Goal: Information Seeking & Learning: Learn about a topic

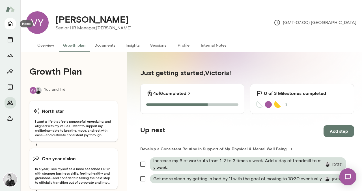
click at [10, 27] on icon "Home" at bounding box center [10, 23] width 7 height 7
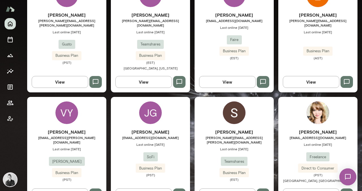
scroll to position [261, 0]
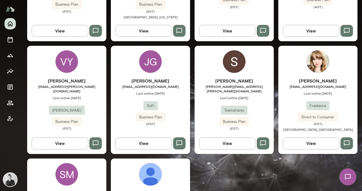
click at [148, 65] on div "JG" at bounding box center [150, 61] width 23 height 23
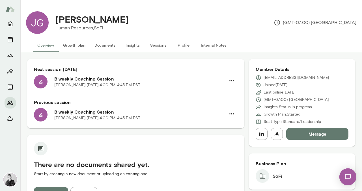
click at [78, 43] on button "Growth plan" at bounding box center [74, 46] width 31 height 14
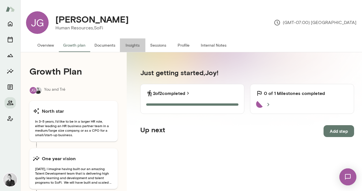
click at [132, 46] on button "Insights" at bounding box center [132, 46] width 25 height 14
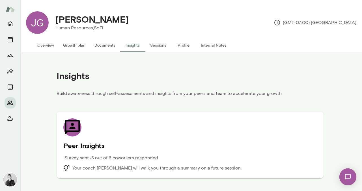
click at [216, 164] on div "Survey sent • 3 out of 6 coworkers responded" at bounding box center [158, 160] width 190 height 10
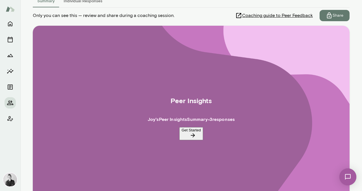
scroll to position [128, 0]
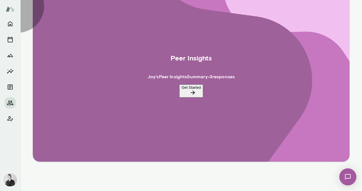
click at [185, 91] on button "Get Started" at bounding box center [192, 91] width 24 height 13
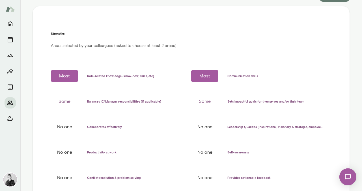
scroll to position [103, 0]
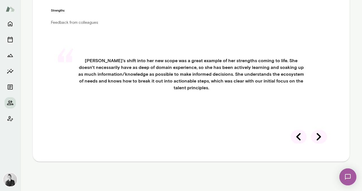
click at [315, 134] on icon at bounding box center [320, 137] width 16 height 16
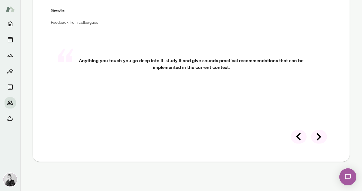
scroll to position [128, 0]
click at [319, 136] on icon at bounding box center [320, 137] width 16 height 16
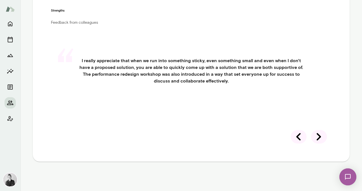
click at [315, 135] on icon at bounding box center [320, 137] width 16 height 16
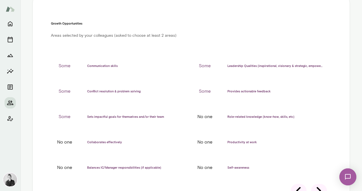
scroll to position [115, 0]
click at [315, 183] on icon at bounding box center [320, 191] width 16 height 16
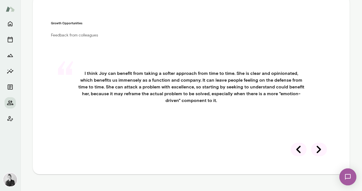
click at [167, 35] on div "Growth Opportunities Feedback from colleagues “ I think [PERSON_NAME] can benef…" at bounding box center [191, 85] width 317 height 179
click at [10, 25] on icon "Home" at bounding box center [10, 23] width 7 height 7
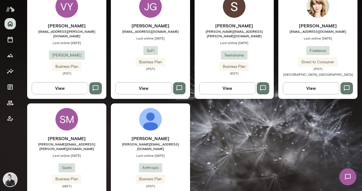
scroll to position [319, 0]
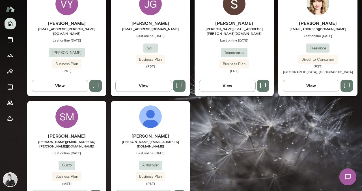
click at [150, 8] on div "JG" at bounding box center [150, 4] width 23 height 23
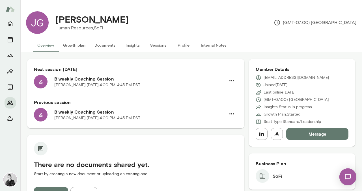
click at [75, 49] on button "Growth plan" at bounding box center [74, 46] width 31 height 14
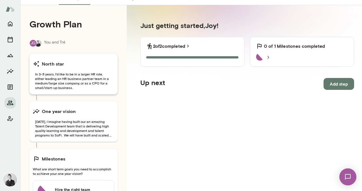
scroll to position [49, 0]
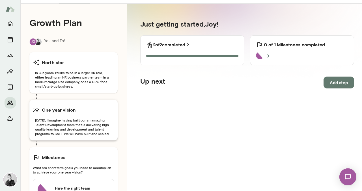
click at [92, 126] on span "[DATE], I imagine having built our an amazing Talent Development team that is d…" at bounding box center [74, 127] width 82 height 18
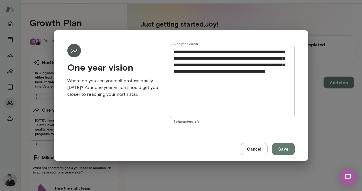
click at [40, 82] on div "**********" at bounding box center [181, 95] width 362 height 191
click at [261, 151] on button "Cancel" at bounding box center [254, 149] width 27 height 12
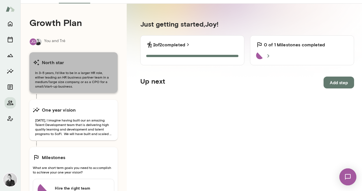
click at [55, 74] on span "In 3-5 years, I'd like to be in a larger HR role, either leading an HR business…" at bounding box center [74, 80] width 82 height 18
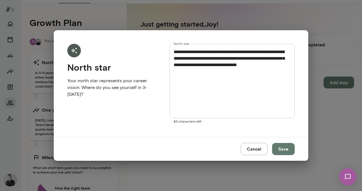
click at [214, 168] on div "**********" at bounding box center [181, 95] width 362 height 191
